Goal: Ask a question

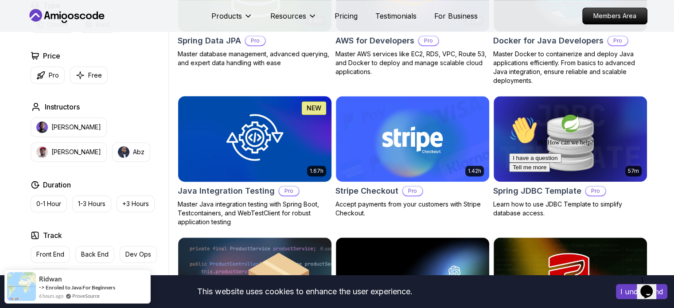
scroll to position [310, 0]
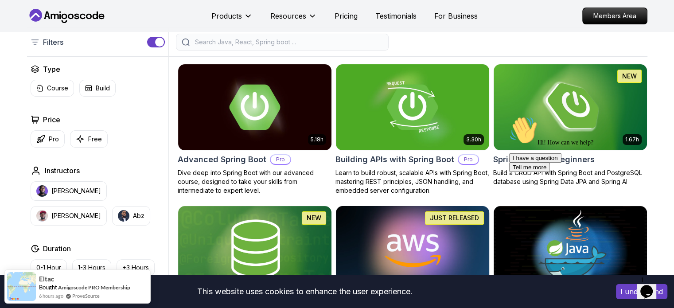
scroll to position [177, 0]
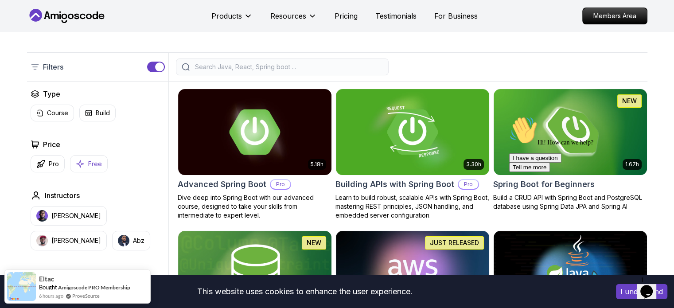
click at [91, 168] on button "Free" at bounding box center [89, 163] width 38 height 17
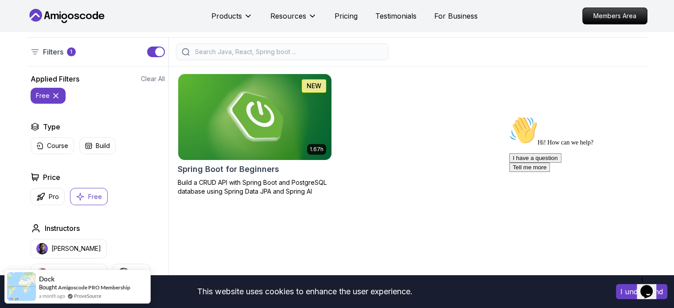
scroll to position [177, 0]
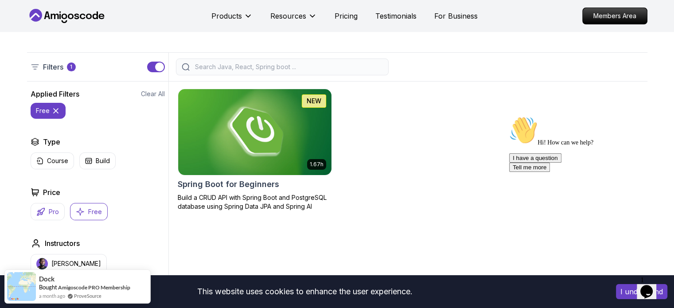
click at [45, 211] on button "Pro" at bounding box center [48, 211] width 34 height 17
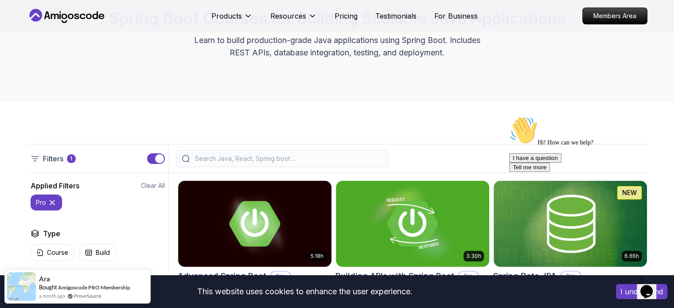
scroll to position [89, 0]
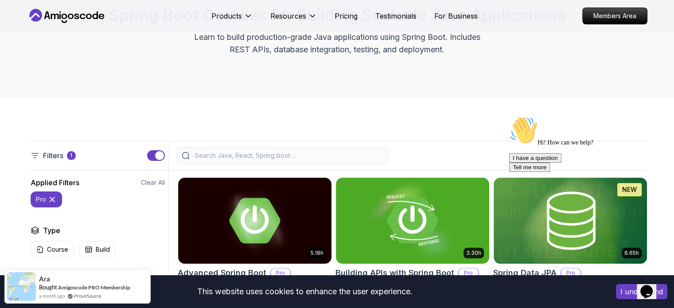
click at [561, 163] on button "I have a question" at bounding box center [535, 157] width 52 height 9
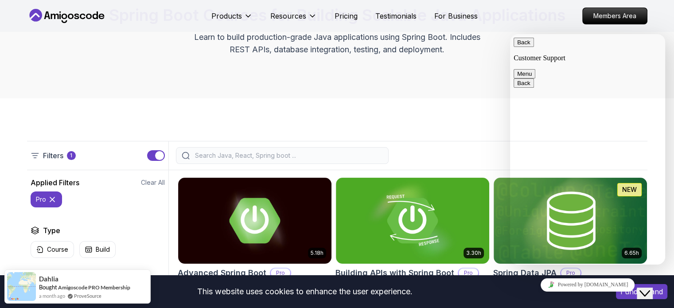
type textarea "price for pro"
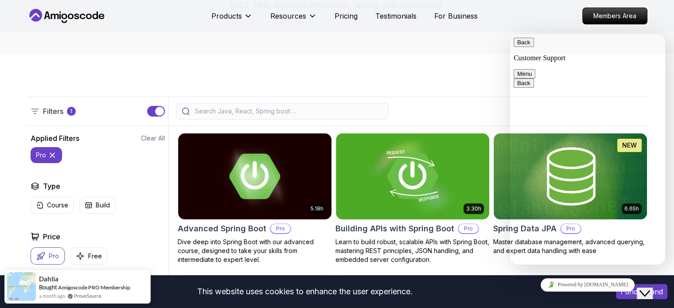
scroll to position [0, 0]
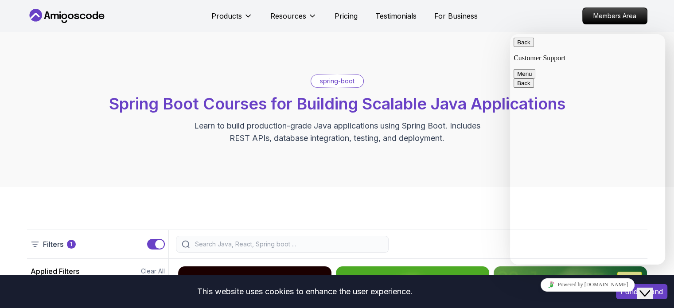
click at [535, 69] on button "Menu" at bounding box center [524, 73] width 22 height 9
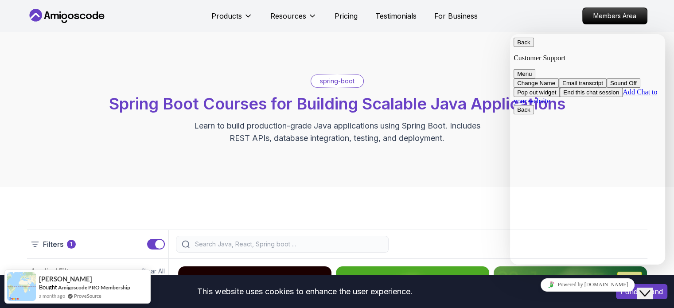
click at [528, 46] on button "Back" at bounding box center [523, 42] width 20 height 9
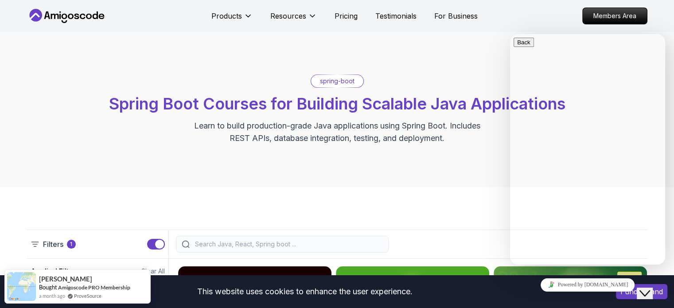
click at [467, 169] on div "spring-boot Spring Boot Courses for Building Scalable Java Applications Learn t…" at bounding box center [337, 109] width 674 height 155
drag, startPoint x: 539, startPoint y: 37, endPoint x: 573, endPoint y: 114, distance: 84.1
click at [562, 79] on div "Back Rate this chat Insert emoji Customer Support Hi! How can we help? 08:06 08…" at bounding box center [587, 233] width 148 height 390
click at [642, 287] on button "Close Chat This icon closes the chat window." at bounding box center [644, 293] width 16 height 12
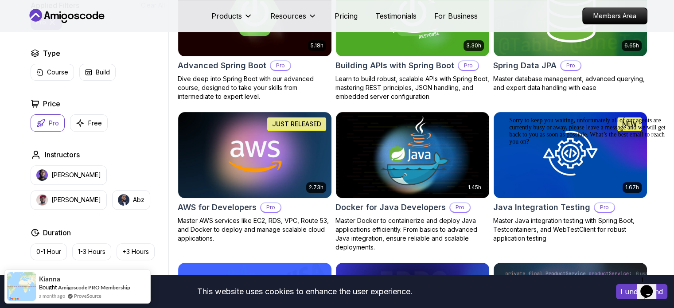
scroll to position [190, 0]
